Goal: Transaction & Acquisition: Purchase product/service

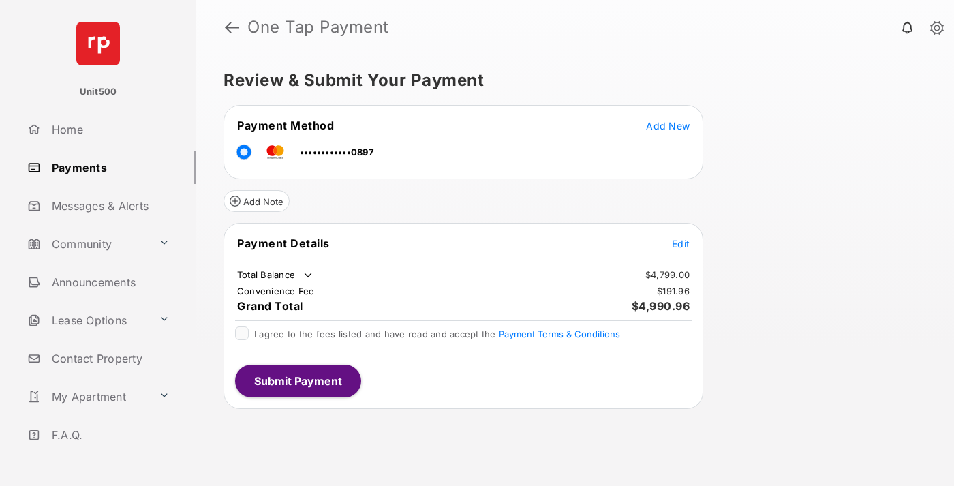
click at [680, 243] on span "Edit" at bounding box center [681, 244] width 18 height 12
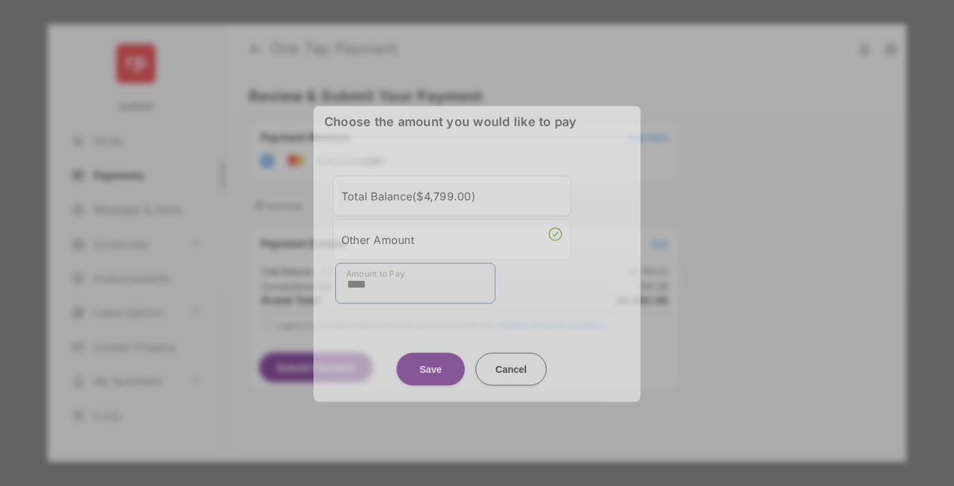
type input "****"
click at [430, 362] on button "Save" at bounding box center [430, 368] width 68 height 33
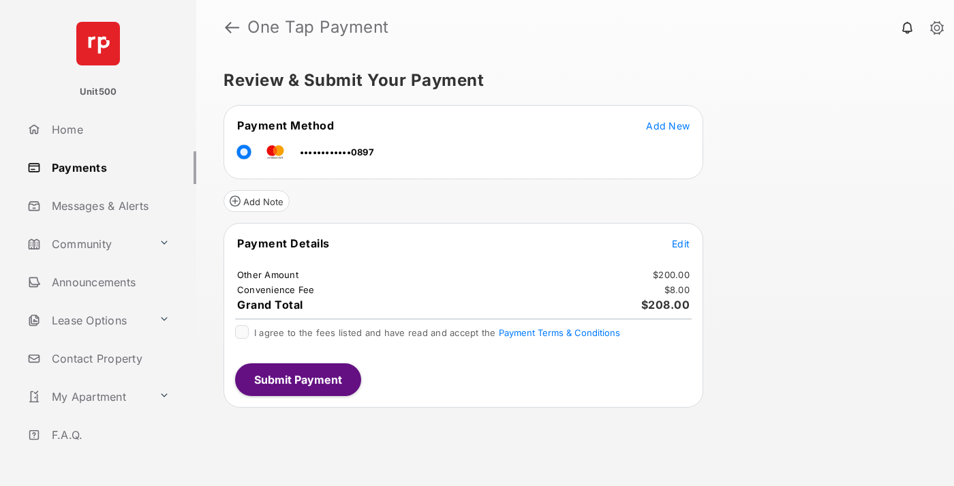
click at [297, 379] on button "Submit Payment" at bounding box center [298, 379] width 126 height 33
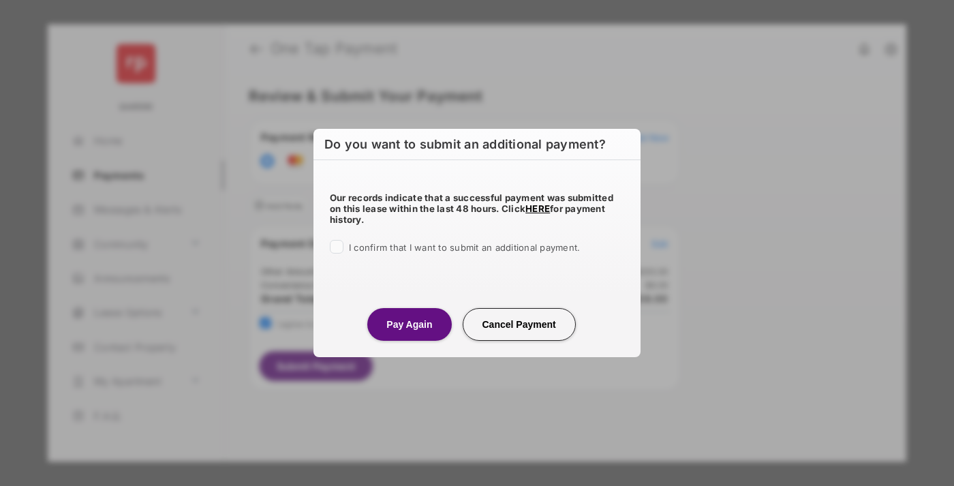
click at [409, 324] on button "Pay Again" at bounding box center [409, 324] width 84 height 33
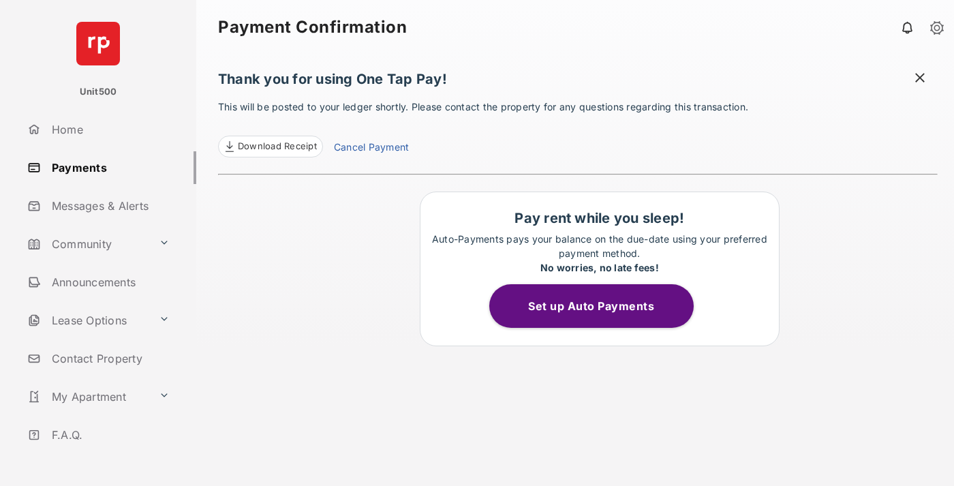
click at [270, 146] on span "Download Receipt" at bounding box center [277, 147] width 79 height 14
click at [920, 79] on span at bounding box center [920, 79] width 14 height 17
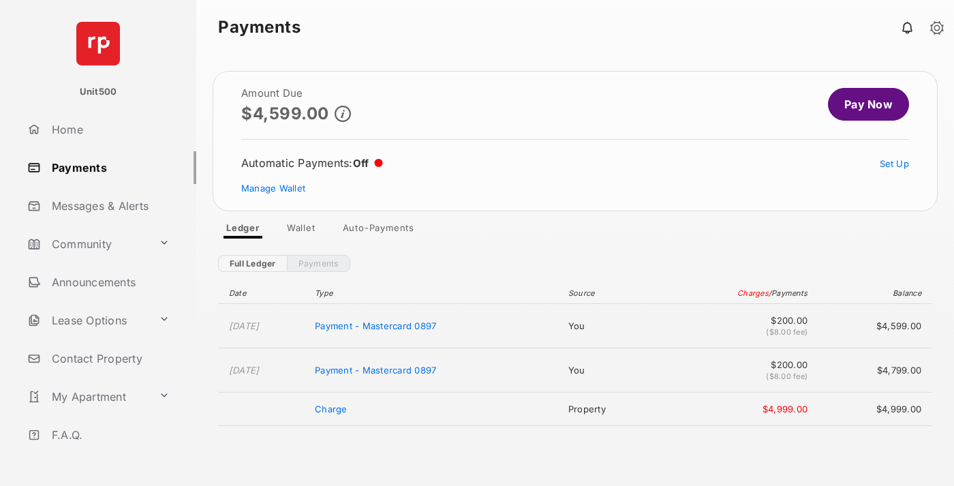
click at [273, 188] on link "Manage Wallet" at bounding box center [273, 188] width 64 height 11
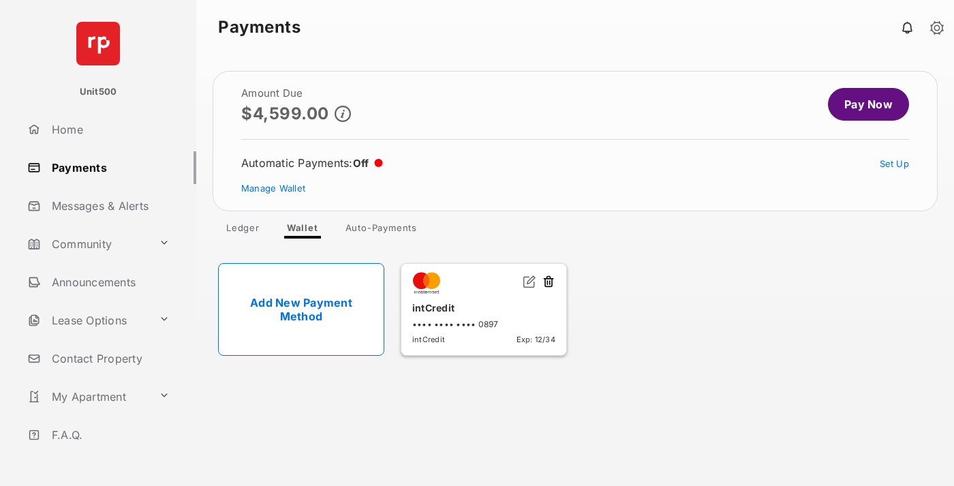
click at [548, 282] on button at bounding box center [548, 282] width 14 height 16
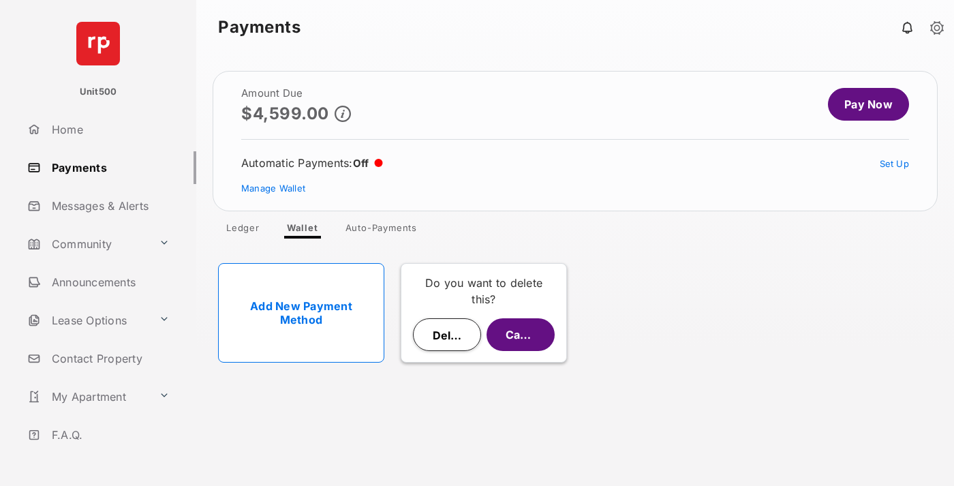
click at [447, 334] on button "Delete" at bounding box center [447, 334] width 68 height 33
